Goal: Task Accomplishment & Management: Manage account settings

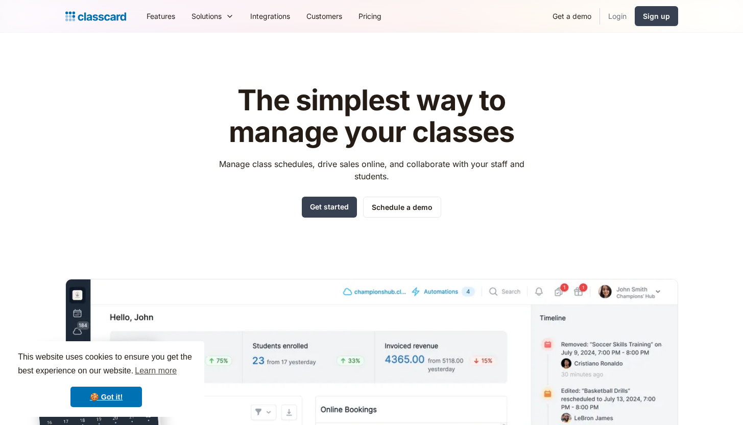
click at [615, 15] on link "Login" at bounding box center [617, 16] width 35 height 23
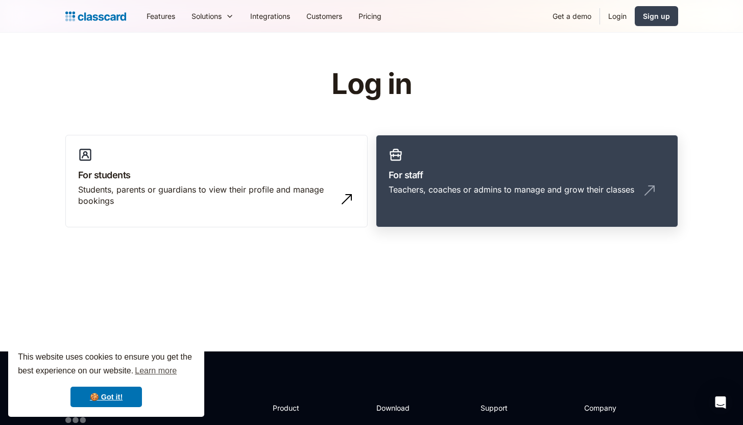
click at [394, 188] on div "Teachers, coaches or admins to manage and grow their classes" at bounding box center [512, 189] width 246 height 11
